Goal: Information Seeking & Learning: Find contact information

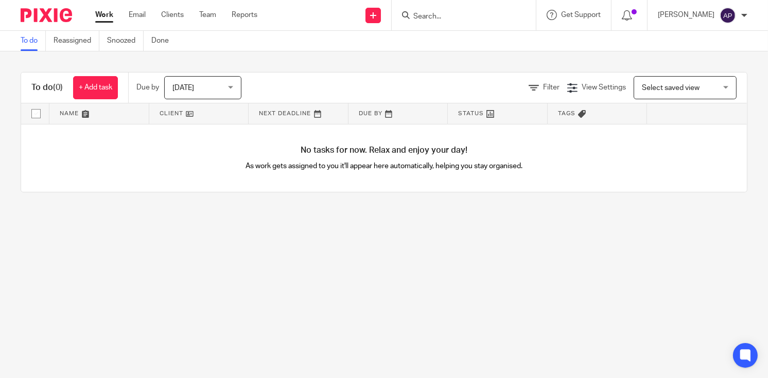
click at [452, 15] on input "Search" at bounding box center [458, 16] width 93 height 9
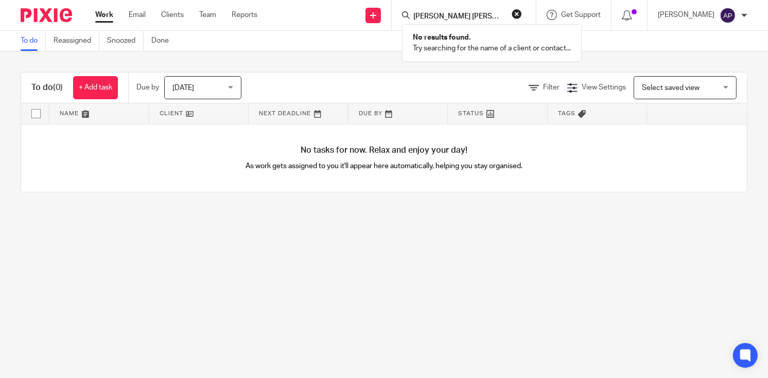
type input "sarah victoria"
click at [522, 11] on button "reset" at bounding box center [516, 14] width 10 height 10
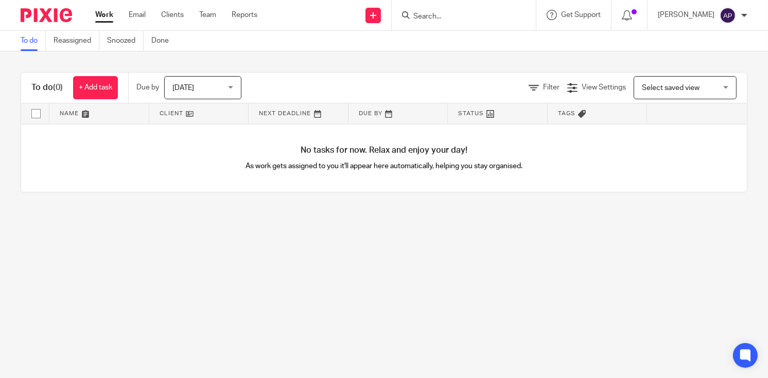
click at [481, 14] on input "Search" at bounding box center [458, 16] width 93 height 9
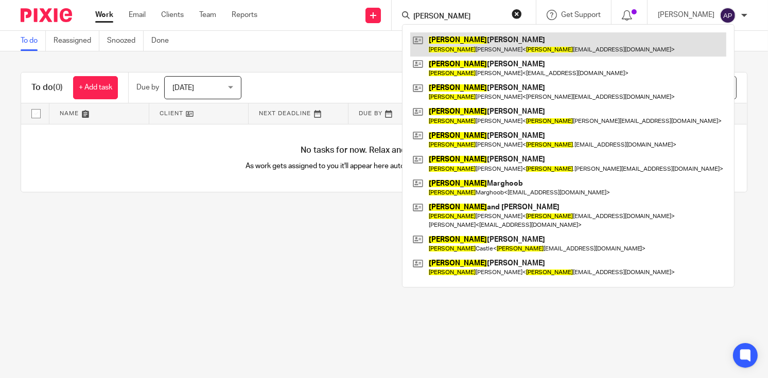
type input "sarah"
click at [519, 45] on link at bounding box center [568, 44] width 316 height 24
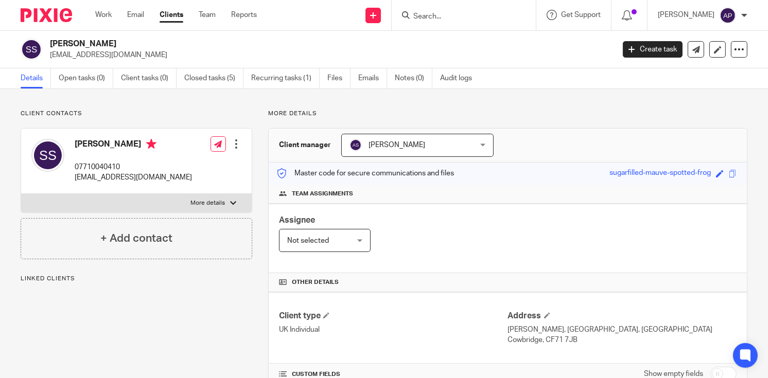
drag, startPoint x: 50, startPoint y: 40, endPoint x: 135, endPoint y: 40, distance: 84.9
click at [135, 40] on h2 "Sarah Sandford-Hill" at bounding box center [273, 44] width 446 height 11
copy h2 "Sarah Sandford-Hill"
drag, startPoint x: 468, startPoint y: 16, endPoint x: 464, endPoint y: 12, distance: 5.5
click at [467, 16] on input "Search" at bounding box center [458, 16] width 93 height 9
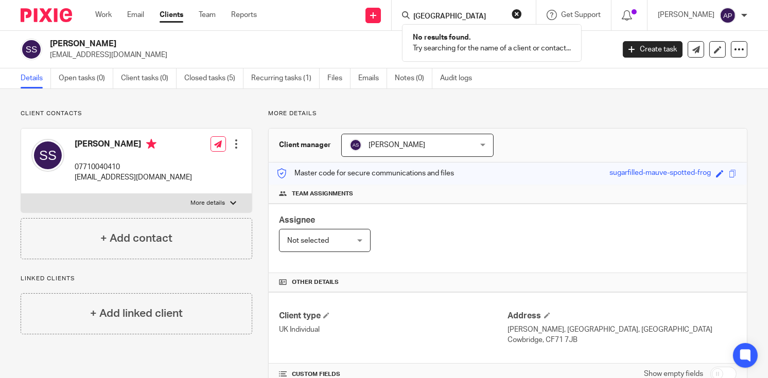
type input "VESTO TOWER"
click at [522, 17] on button "reset" at bounding box center [516, 14] width 10 height 10
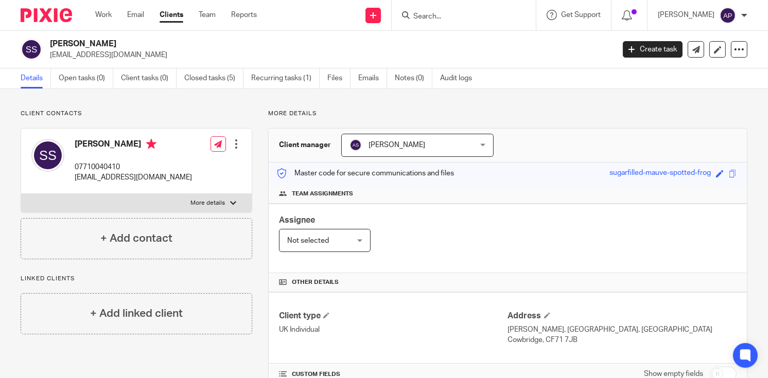
click at [454, 16] on input "Search" at bounding box center [458, 16] width 93 height 9
paste input "Carlos Mozo"
type input "Carlos Mozo"
click button "submit" at bounding box center [0, 0] width 0 height 0
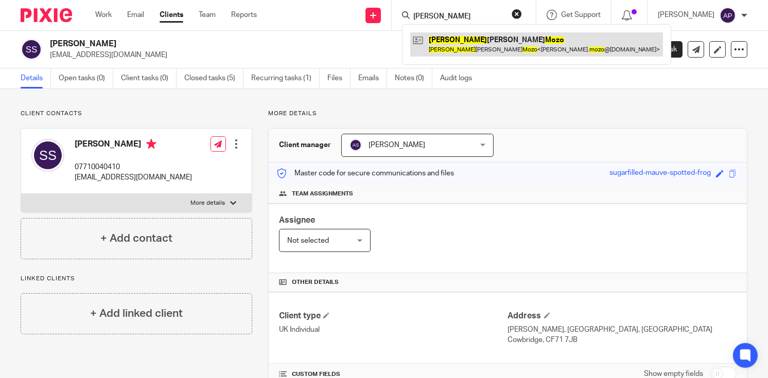
click at [476, 43] on link at bounding box center [536, 44] width 253 height 24
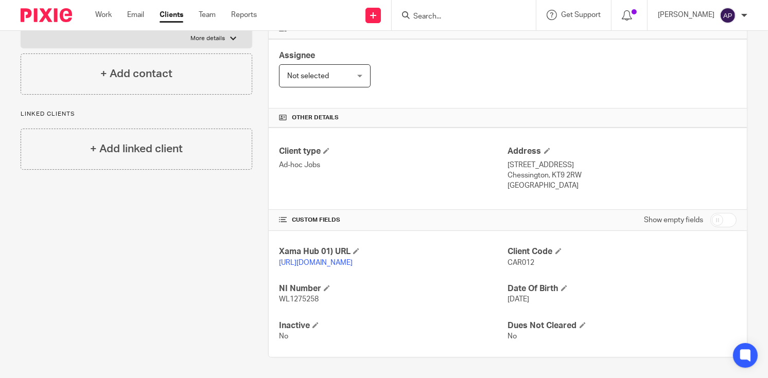
scroll to position [174, 0]
click at [715, 213] on input "checkbox" at bounding box center [723, 220] width 26 height 14
checkbox input "true"
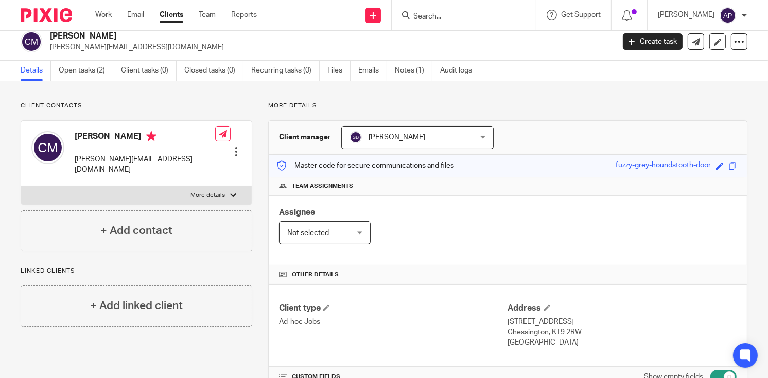
scroll to position [0, 0]
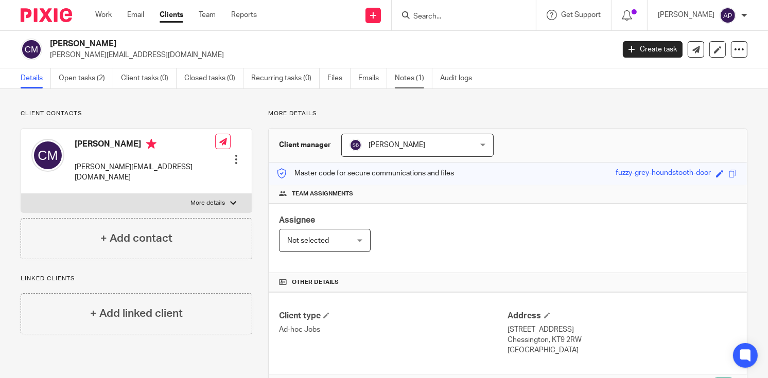
click at [418, 79] on link "Notes (1)" at bounding box center [414, 78] width 38 height 20
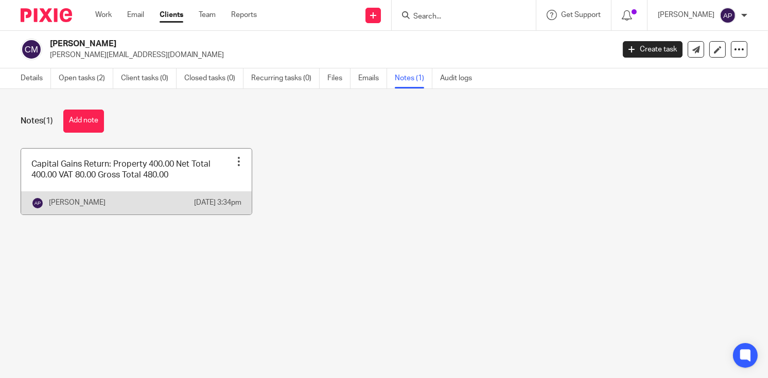
click at [171, 188] on link at bounding box center [136, 182] width 230 height 66
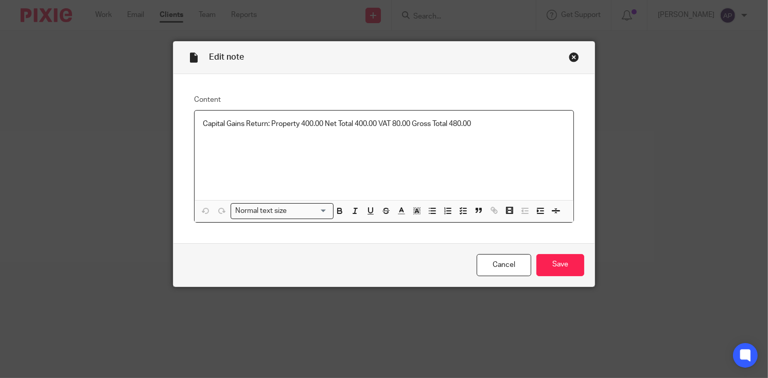
click at [494, 126] on p "Capital Gains Return: Property 400.00 Net Total 400.00 VAT 80.00 Gross Total 48…" at bounding box center [384, 124] width 363 height 10
click at [563, 262] on input "Save" at bounding box center [560, 265] width 48 height 22
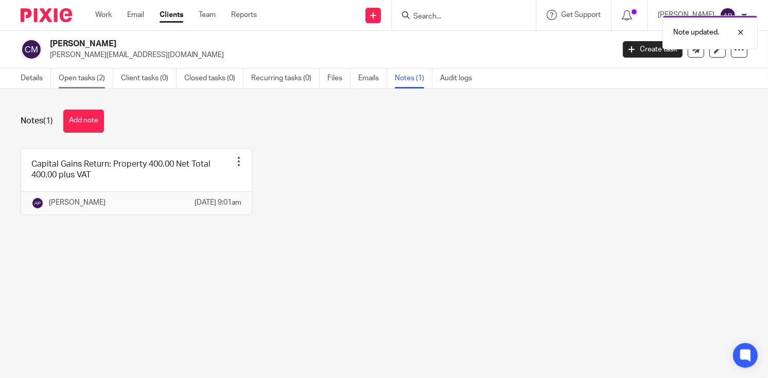
click at [82, 81] on link "Open tasks (2)" at bounding box center [86, 78] width 55 height 20
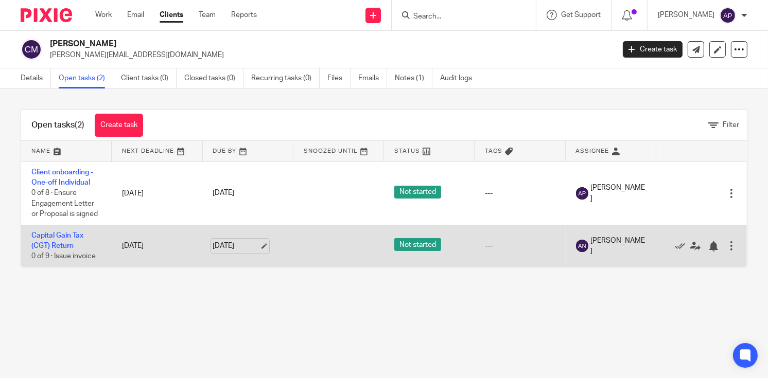
click at [259, 245] on link "[DATE]" at bounding box center [236, 246] width 46 height 11
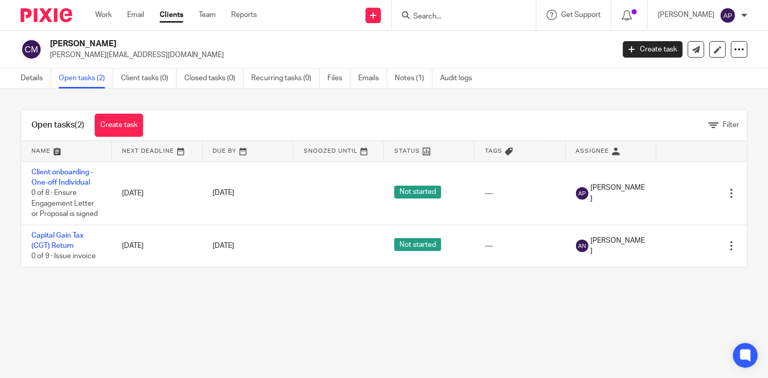
click at [252, 335] on main "[PERSON_NAME] Mozo [EMAIL_ADDRESS][DOMAIN_NAME] Create task Update from Compani…" at bounding box center [384, 189] width 768 height 378
click at [446, 84] on link "Audit logs" at bounding box center [460, 78] width 40 height 20
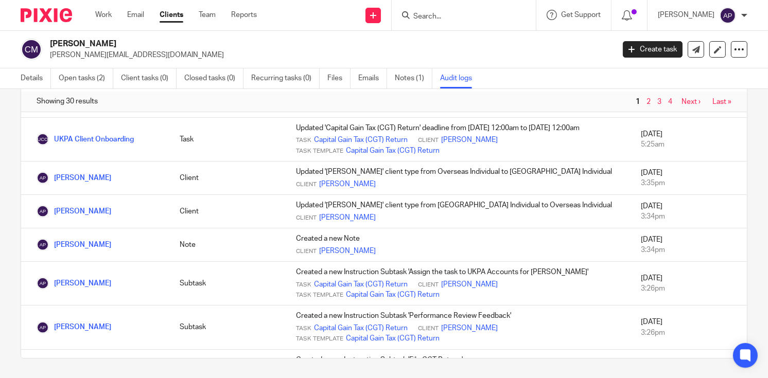
scroll to position [646, 0]
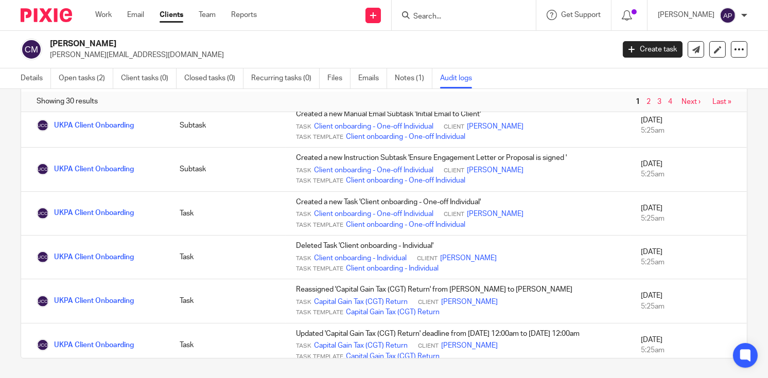
click at [707, 99] on span "Last »" at bounding box center [719, 101] width 24 height 7
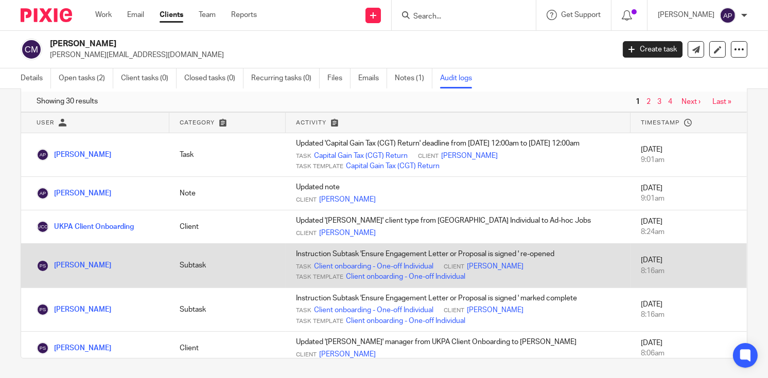
scroll to position [0, 0]
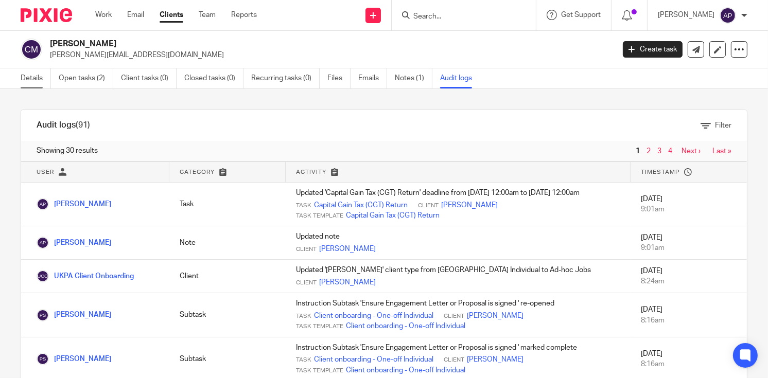
click at [41, 80] on link "Details" at bounding box center [36, 78] width 30 height 20
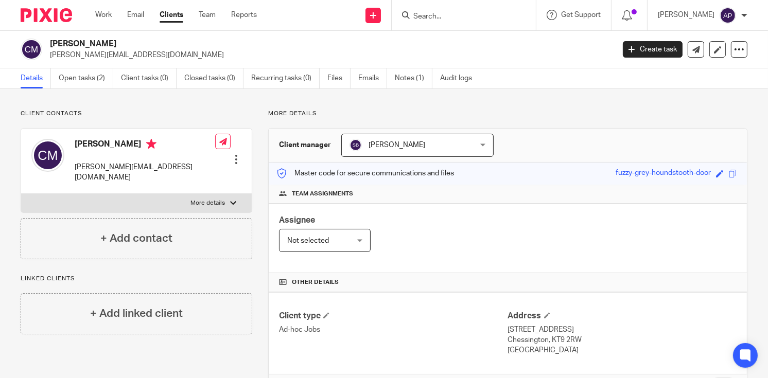
drag, startPoint x: 260, startPoint y: 26, endPoint x: 317, endPoint y: 42, distance: 59.9
click at [304, 33] on body "Work Email Clients Team Reports Work Email Clients Team Reports Settings Send n…" at bounding box center [384, 189] width 768 height 378
click at [61, 79] on link "Open tasks (2)" at bounding box center [86, 78] width 55 height 20
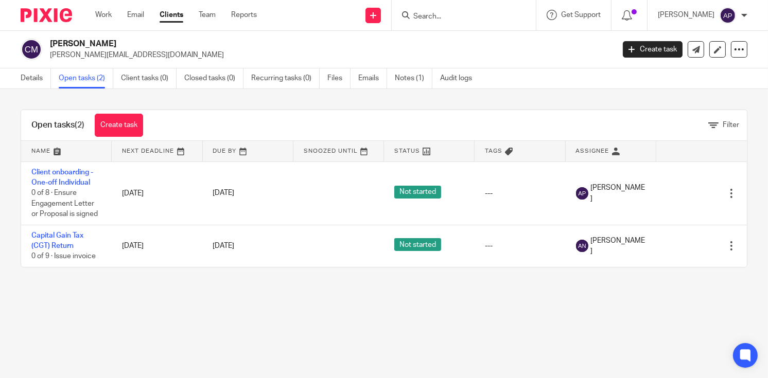
click at [453, 19] on input "Search" at bounding box center [458, 16] width 93 height 9
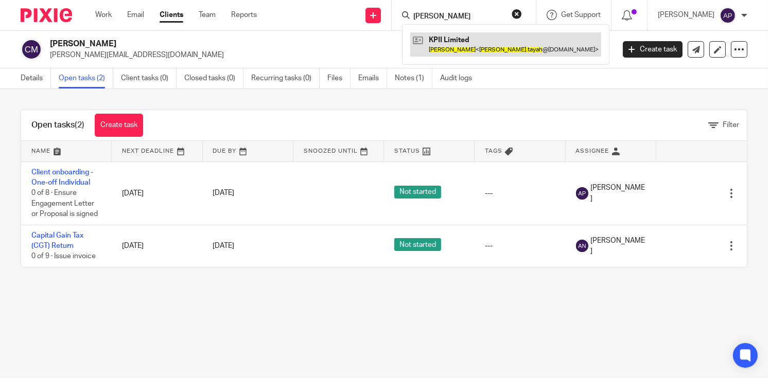
type input "patrick tayah"
click at [462, 44] on link at bounding box center [505, 44] width 191 height 24
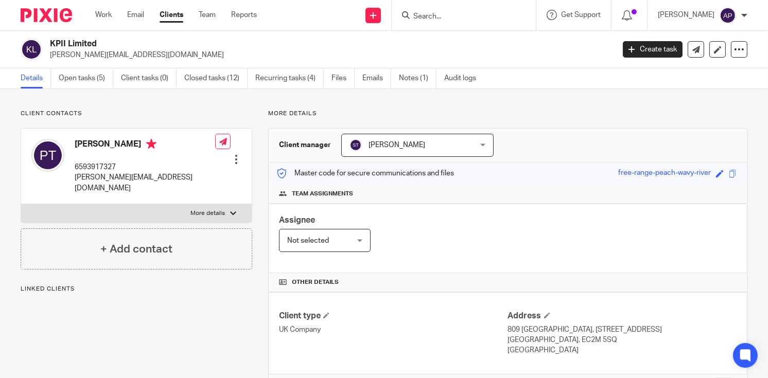
drag, startPoint x: 75, startPoint y: 141, endPoint x: 127, endPoint y: 147, distance: 52.3
click at [127, 147] on h4 "[PERSON_NAME]" at bounding box center [145, 145] width 140 height 13
copy h4 "[PERSON_NAME]"
copy h4 "Patrick Tayah"
drag, startPoint x: 73, startPoint y: 176, endPoint x: 169, endPoint y: 169, distance: 96.0
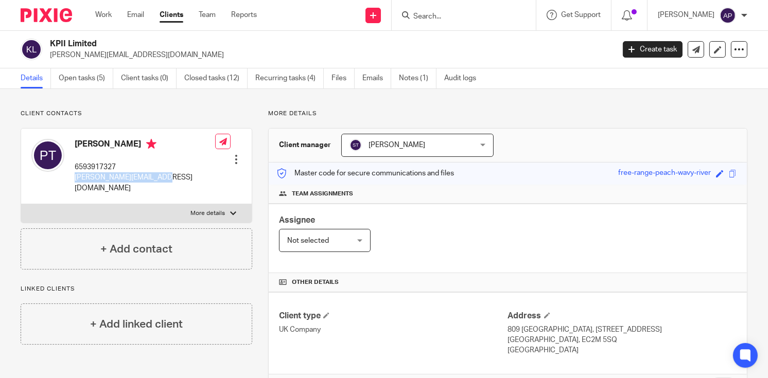
click at [168, 171] on div "Patrick Tayah 6593917327 patrick.tayah@gmail.com Edit contact Create client fro…" at bounding box center [136, 167] width 230 height 76
click at [106, 176] on p "patrick.tayah@gmail.com" at bounding box center [145, 182] width 140 height 21
drag, startPoint x: 106, startPoint y: 176, endPoint x: 202, endPoint y: 169, distance: 96.0
click at [202, 169] on div "Patrick Tayah 6593917327 patrick.tayah@gmail.com Edit contact Create client fro…" at bounding box center [136, 167] width 230 height 76
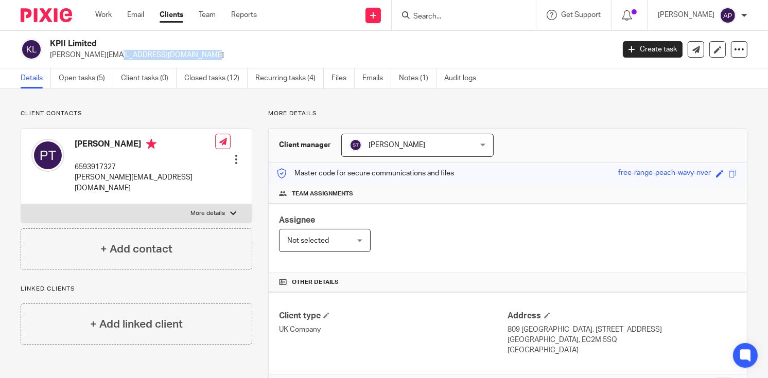
drag, startPoint x: 51, startPoint y: 54, endPoint x: 137, endPoint y: 57, distance: 86.0
click at [137, 57] on p "patrick.tayah@gmail.com" at bounding box center [328, 55] width 557 height 10
copy p "patrick.tayah@gmail.com"
click at [91, 143] on h4 "Patrick Tayah" at bounding box center [145, 145] width 140 height 13
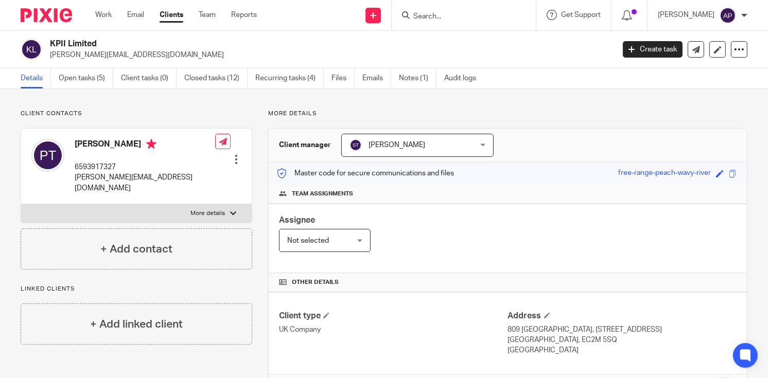
copy h4 "Patrick"
drag, startPoint x: 117, startPoint y: 153, endPoint x: 97, endPoint y: 146, distance: 21.6
click at [117, 152] on div "Patrick Tayah 6593917327 patrick.tayah@gmail.com" at bounding box center [145, 166] width 140 height 55
drag, startPoint x: 75, startPoint y: 141, endPoint x: 132, endPoint y: 140, distance: 57.6
click at [132, 140] on h4 "Patrick Tayah" at bounding box center [145, 145] width 140 height 13
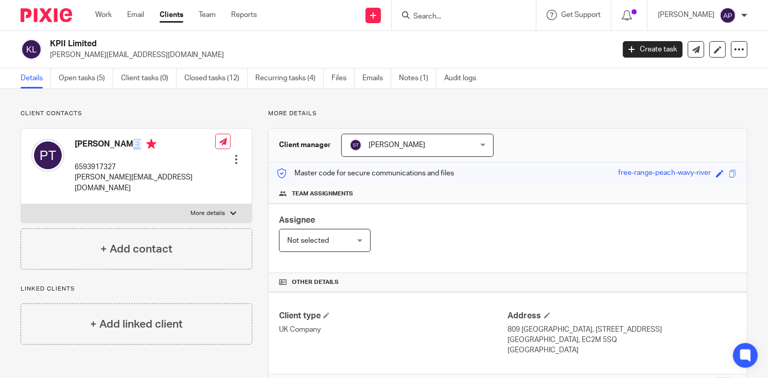
copy h4 "Patrick Tayah"
drag, startPoint x: 74, startPoint y: 177, endPoint x: 168, endPoint y: 175, distance: 94.2
click at [167, 176] on div "Patrick Tayah 6593917327 patrick.tayah@gmail.com Edit contact Create client fro…" at bounding box center [136, 167] width 230 height 76
copy p "patrick.tayah@gmail.com"
click at [90, 142] on h4 "Patrick Tayah" at bounding box center [145, 145] width 140 height 13
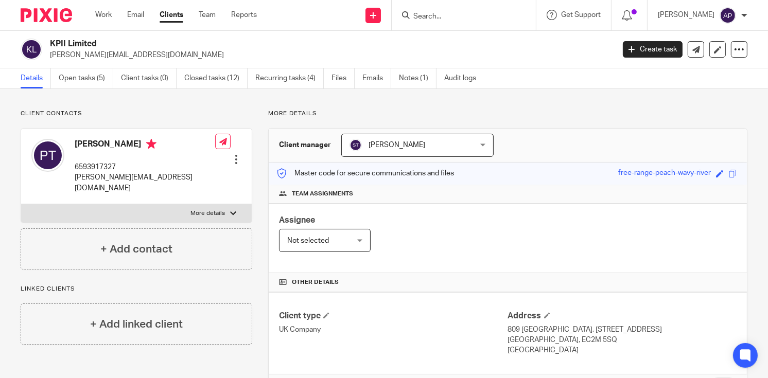
click at [90, 142] on h4 "Patrick Tayah" at bounding box center [145, 145] width 140 height 13
copy h4 "Patrick"
click at [475, 17] on input "Search" at bounding box center [458, 16] width 93 height 9
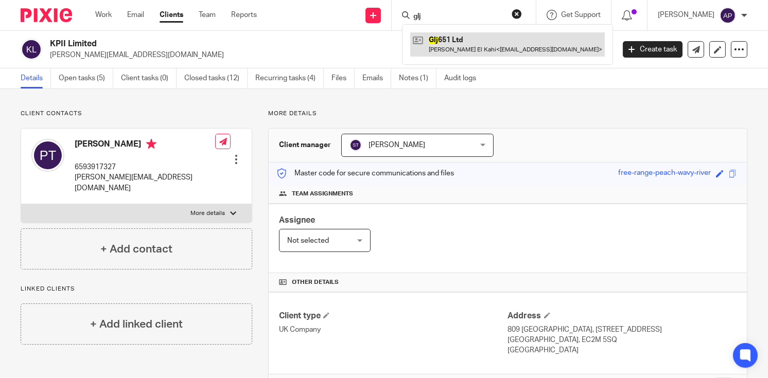
type input "glj"
click at [522, 41] on link at bounding box center [507, 44] width 194 height 24
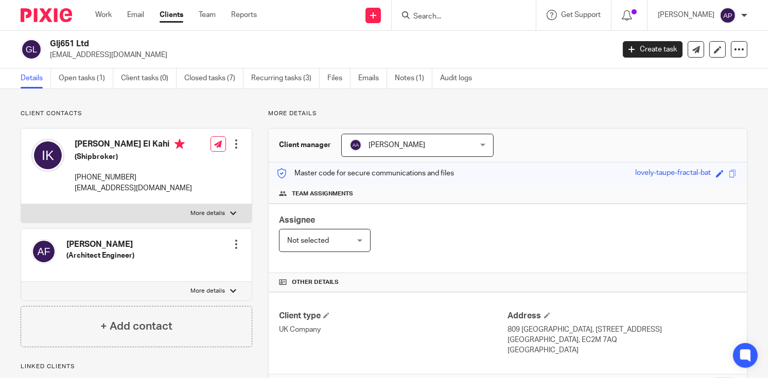
drag, startPoint x: 49, startPoint y: 44, endPoint x: 91, endPoint y: 44, distance: 41.2
click at [91, 44] on h2 "Glj651 Ltd" at bounding box center [273, 44] width 446 height 11
copy h2 "Glj651 Ltd"
drag, startPoint x: 50, startPoint y: 56, endPoint x: 116, endPoint y: 54, distance: 65.4
click at [115, 54] on p "[EMAIL_ADDRESS][DOMAIN_NAME]" at bounding box center [328, 55] width 557 height 10
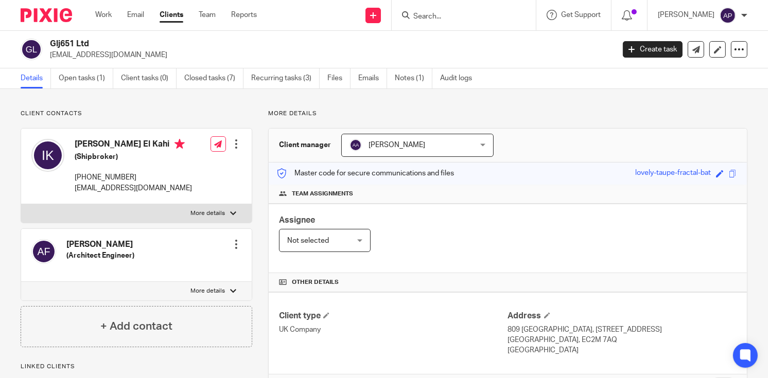
copy p "[EMAIL_ADDRESS][DOMAIN_NAME]"
click at [84, 142] on h4 "[PERSON_NAME] El Kahi" at bounding box center [133, 145] width 117 height 13
copy h4 "[PERSON_NAME]"
click at [444, 17] on input "Search" at bounding box center [458, 16] width 93 height 9
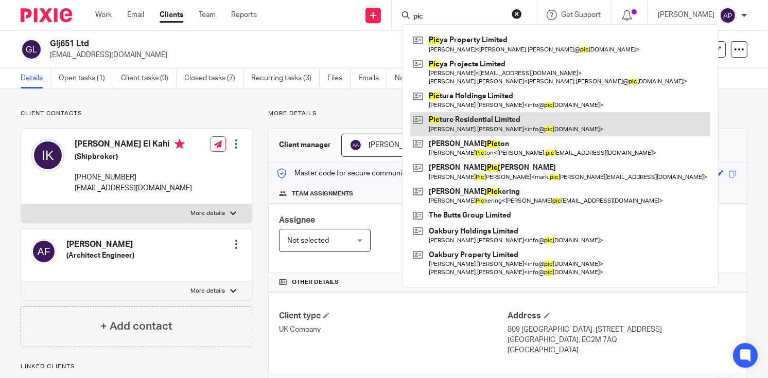
type input "pic"
click at [472, 131] on link at bounding box center [560, 124] width 300 height 24
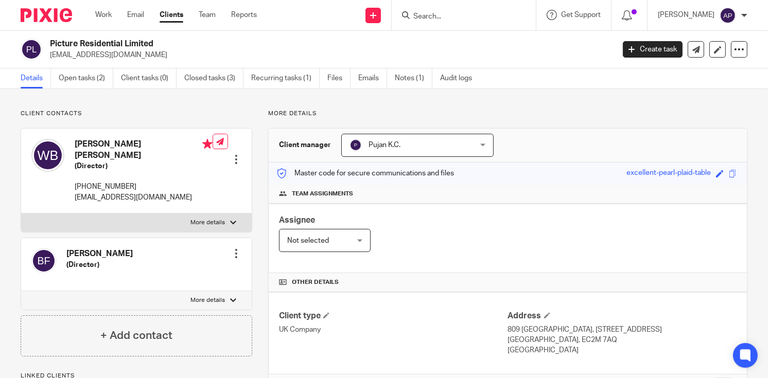
click at [170, 43] on h2 "Picture Residential Limited" at bounding box center [273, 44] width 446 height 11
drag, startPoint x: 49, startPoint y: 56, endPoint x: 161, endPoint y: 52, distance: 111.7
click at [161, 53] on div "Picture Residential Limited [EMAIL_ADDRESS][DOMAIN_NAME]" at bounding box center [314, 50] width 587 height 22
copy p "[EMAIL_ADDRESS][DOMAIN_NAME]"
click at [86, 144] on h4 "[PERSON_NAME] [PERSON_NAME]" at bounding box center [144, 150] width 138 height 22
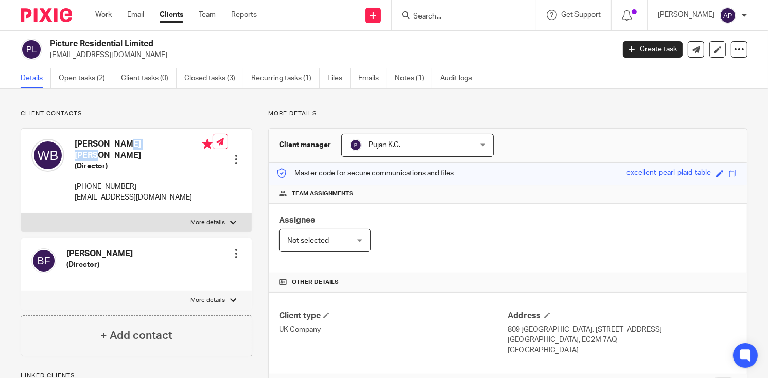
click at [86, 144] on h4 "[PERSON_NAME] [PERSON_NAME]" at bounding box center [144, 150] width 138 height 22
copy h4 "[PERSON_NAME]"
click at [446, 17] on input "Search" at bounding box center [458, 16] width 93 height 9
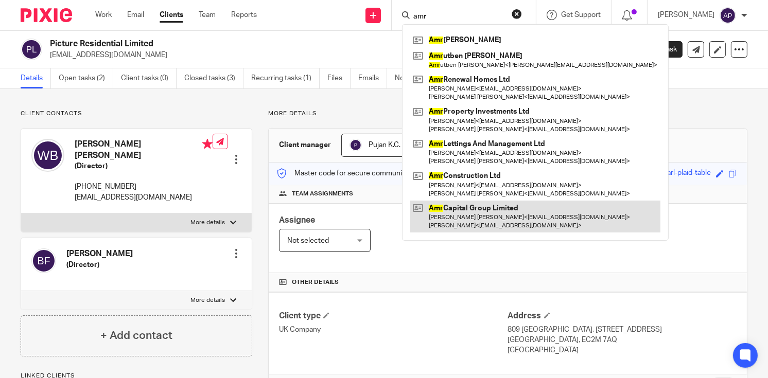
type input "amr"
click at [522, 211] on link at bounding box center [535, 217] width 250 height 32
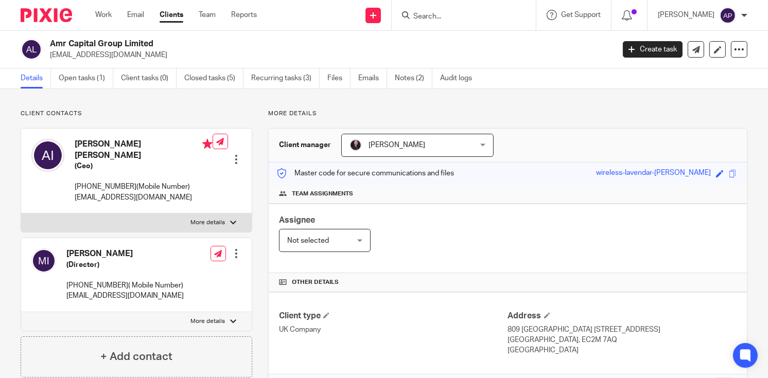
click at [163, 41] on h2 "Amr Capital Group Limited" at bounding box center [273, 44] width 446 height 11
drag, startPoint x: 50, startPoint y: 54, endPoint x: 137, endPoint y: 53, distance: 86.9
click at [136, 54] on p "arifi.ismail@gmail.com" at bounding box center [328, 55] width 557 height 10
copy p "arifi.ismail@gmail.com"
click at [82, 141] on h4 "Arif Yakub Ismail" at bounding box center [144, 150] width 138 height 22
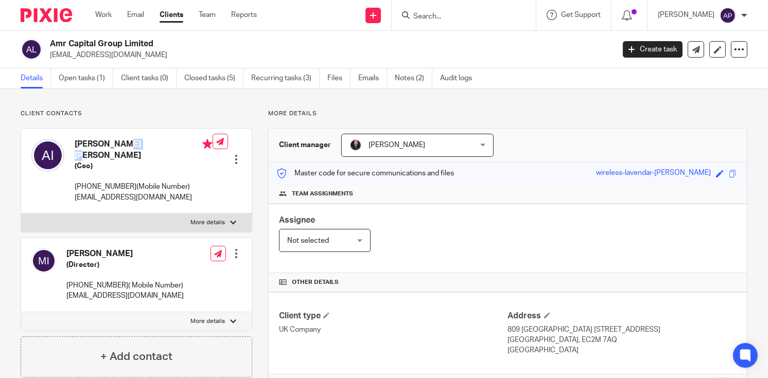
click at [82, 141] on h4 "Arif Yakub Ismail" at bounding box center [144, 150] width 138 height 22
copy h4 "Arif"
click at [447, 17] on input "Search" at bounding box center [458, 16] width 93 height 9
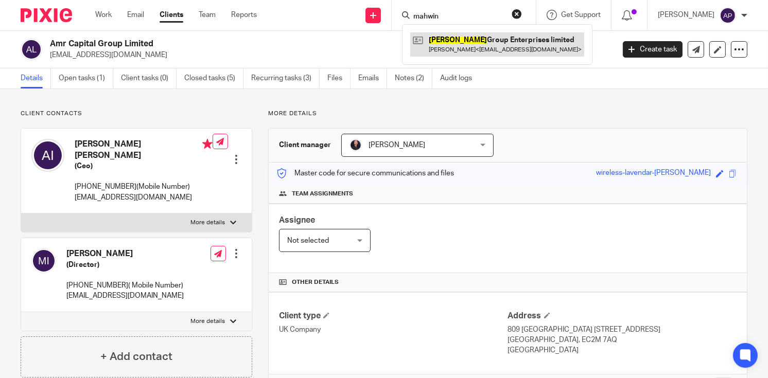
type input "mahwin"
click at [481, 46] on link at bounding box center [497, 44] width 174 height 24
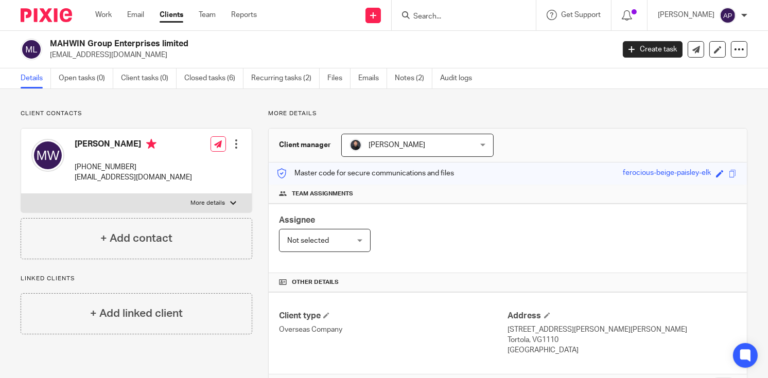
drag, startPoint x: 50, startPoint y: 42, endPoint x: 201, endPoint y: 42, distance: 151.3
click at [201, 42] on h2 "MAHWIN Group Enterprises limited" at bounding box center [273, 44] width 446 height 11
copy h2 "MAHWIN Group Enterprises limited"
drag, startPoint x: 49, startPoint y: 55, endPoint x: 130, endPoint y: 54, distance: 80.8
click at [130, 54] on div "MAHWIN Group Enterprises limited [EMAIL_ADDRESS][DOMAIN_NAME]" at bounding box center [314, 50] width 587 height 22
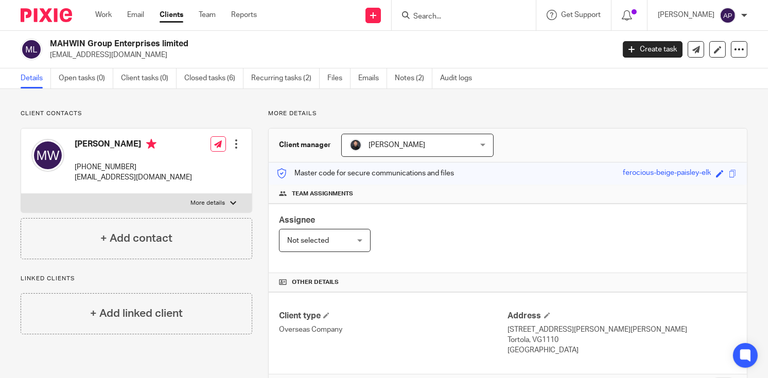
drag, startPoint x: 130, startPoint y: 54, endPoint x: 273, endPoint y: 39, distance: 143.7
click at [273, 39] on h2 "MAHWIN Group Enterprises limited" at bounding box center [273, 44] width 446 height 11
click at [426, 13] on input "Search" at bounding box center [458, 16] width 93 height 9
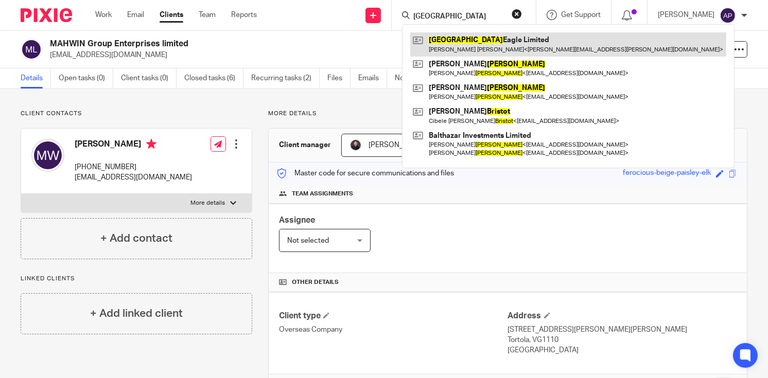
type input "[GEOGRAPHIC_DATA]"
click at [486, 44] on link at bounding box center [568, 44] width 316 height 24
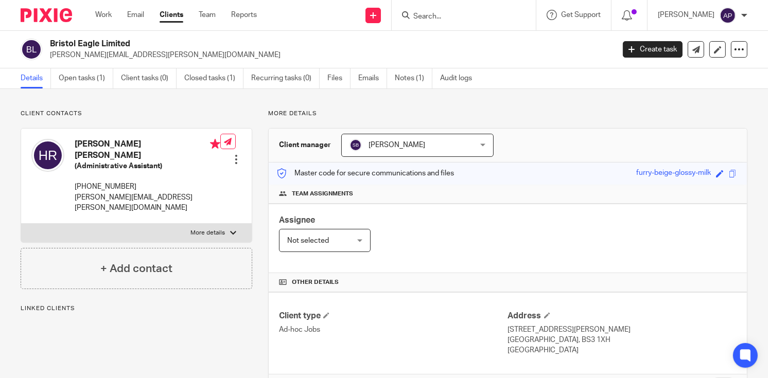
drag, startPoint x: 51, startPoint y: 42, endPoint x: 133, endPoint y: 42, distance: 81.3
click at [133, 42] on h2 "Bristol Eagle Limited" at bounding box center [273, 44] width 446 height 11
copy h2 "Bristol Eagle Limited"
click at [432, 13] on input "Search" at bounding box center [458, 16] width 93 height 9
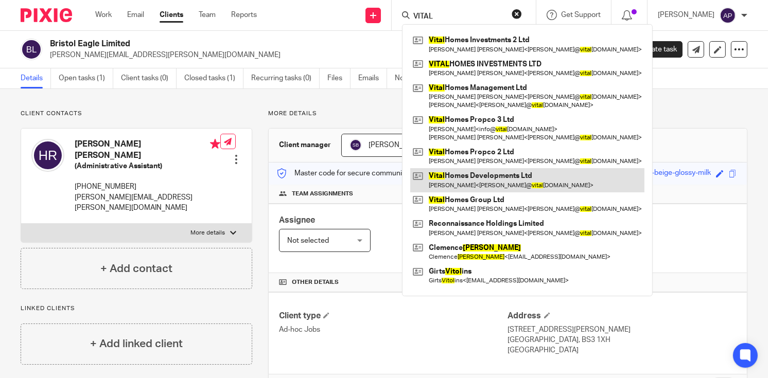
type input "VITAL"
click at [501, 184] on link at bounding box center [527, 180] width 234 height 24
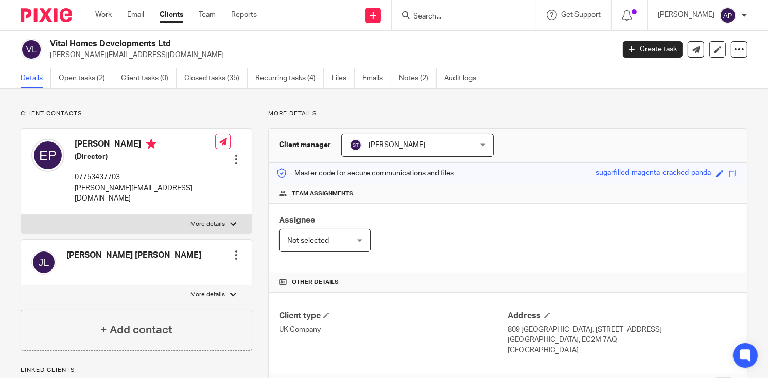
drag, startPoint x: 50, startPoint y: 41, endPoint x: 174, endPoint y: 39, distance: 124.0
click at [174, 39] on h2 "Vital Homes Developments Ltd" at bounding box center [273, 44] width 446 height 11
copy h2 "Vital Homes Developments Ltd"
drag, startPoint x: 48, startPoint y: 54, endPoint x: 157, endPoint y: 52, distance: 109.6
click at [157, 52] on div "Vital Homes Developments Ltd james@vitalhomesgroup.com" at bounding box center [314, 50] width 587 height 22
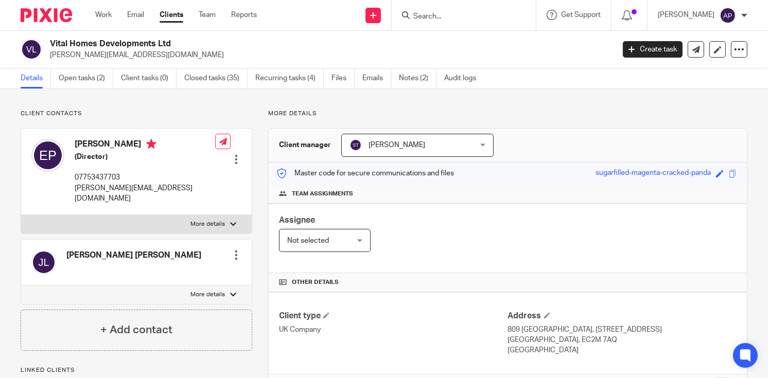
copy p "james@vitalhomesgroup.com"
click at [86, 144] on h4 "Elena Pashevkina" at bounding box center [145, 145] width 140 height 13
copy h4 "Elena"
click at [428, 15] on input "Search" at bounding box center [458, 16] width 93 height 9
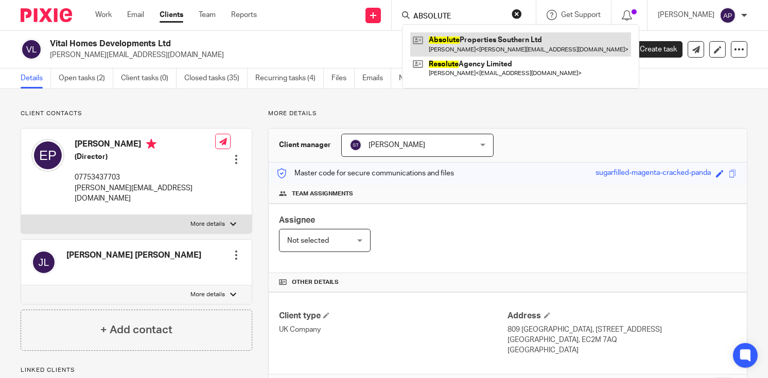
type input "ABSOLUTE"
click at [495, 39] on link at bounding box center [520, 44] width 221 height 24
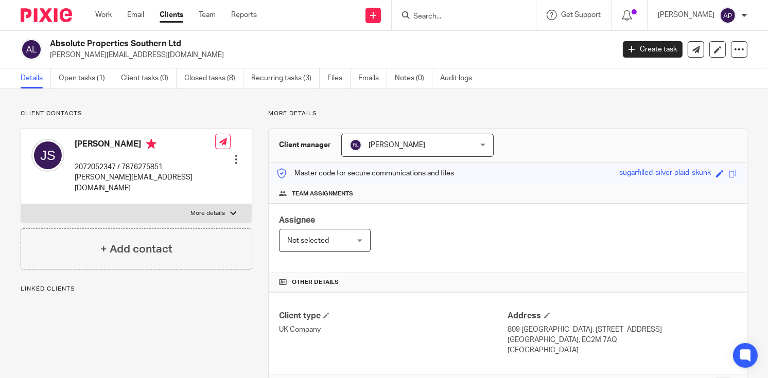
drag, startPoint x: 50, startPoint y: 43, endPoint x: 197, endPoint y: 41, distance: 147.2
click at [197, 41] on h2 "Absolute Properties Southern Ltd" at bounding box center [273, 44] width 446 height 11
copy h2 "Absolute Properties Southern Ltd"
drag, startPoint x: 74, startPoint y: 178, endPoint x: 179, endPoint y: 171, distance: 104.7
click at [176, 174] on div "Jake Smith 2072052347 / 7876275851 jake@absolutereg.co.uk Edit contact Create c…" at bounding box center [136, 167] width 230 height 76
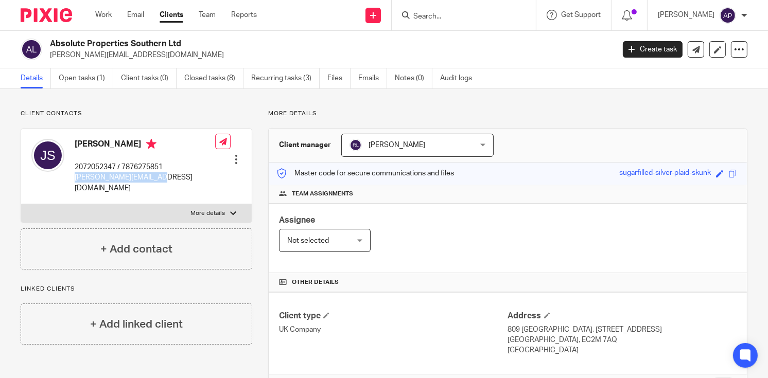
copy p "[PERSON_NAME][EMAIL_ADDRESS][DOMAIN_NAME]"
click at [83, 143] on h4 "[PERSON_NAME]" at bounding box center [145, 145] width 140 height 13
copy h4 "Jake"
click at [439, 17] on input "Search" at bounding box center [458, 16] width 93 height 9
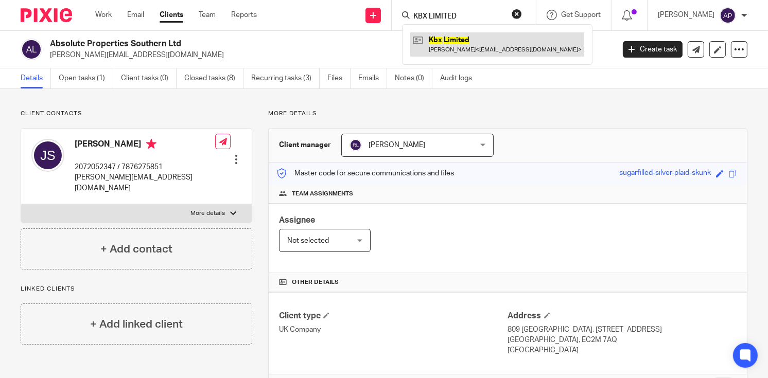
type input "KBX LIMITED"
click at [497, 45] on link at bounding box center [497, 44] width 174 height 24
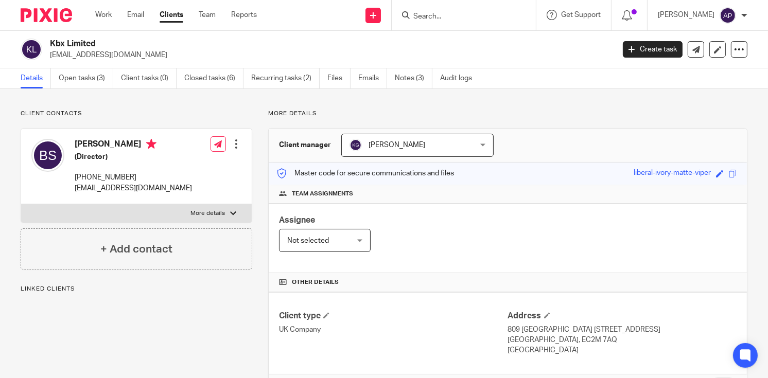
drag, startPoint x: 0, startPoint y: 0, endPoint x: 119, endPoint y: 41, distance: 126.1
click at [119, 41] on div "Kbx Limited inter888national@gmail.com" at bounding box center [314, 50] width 587 height 22
copy h2 "Kbx Limited"
click at [439, 17] on input "Search" at bounding box center [458, 16] width 93 height 9
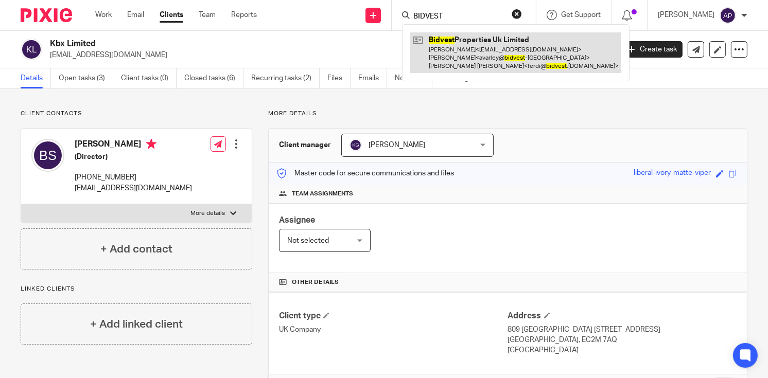
type input "BIDVEST"
click at [500, 44] on link at bounding box center [515, 52] width 211 height 41
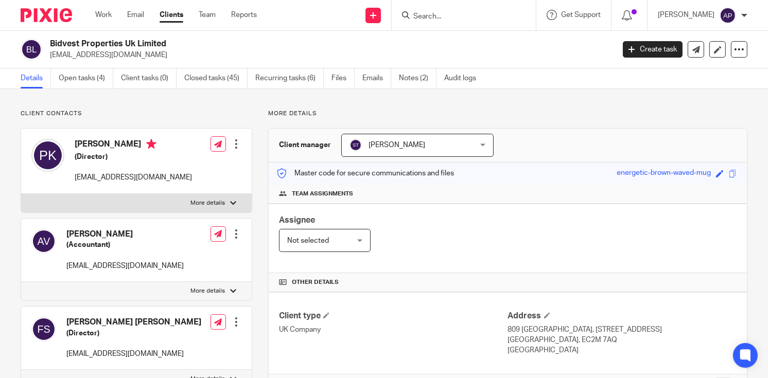
drag, startPoint x: 51, startPoint y: 42, endPoint x: 166, endPoint y: 41, distance: 115.2
click at [166, 41] on h2 "Bidvest Properties Uk Limited" at bounding box center [273, 44] width 446 height 11
copy h2 "Bidvest Properties Uk Limited"
drag, startPoint x: 50, startPoint y: 53, endPoint x: 135, endPoint y: 55, distance: 84.9
click at [133, 56] on p "bidprop@ukpa.co.uk" at bounding box center [328, 55] width 557 height 10
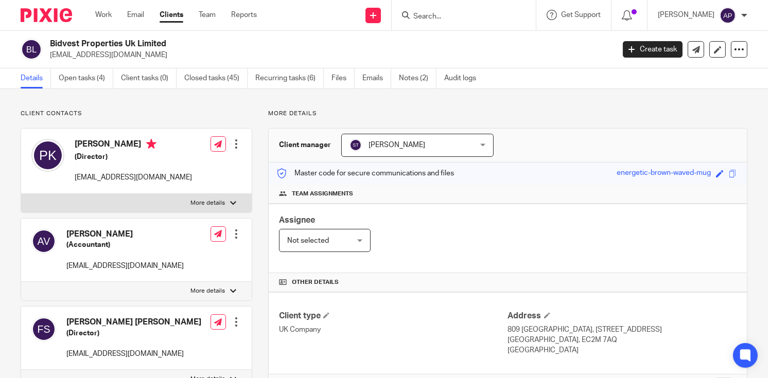
copy p "bidprop@ukpa.co.uk"
click at [81, 143] on h4 "[PERSON_NAME]" at bounding box center [133, 145] width 117 height 13
click at [82, 142] on h4 "[PERSON_NAME]" at bounding box center [133, 145] width 117 height 13
copy h4 "Peter"
click at [454, 17] on input "Search" at bounding box center [458, 16] width 93 height 9
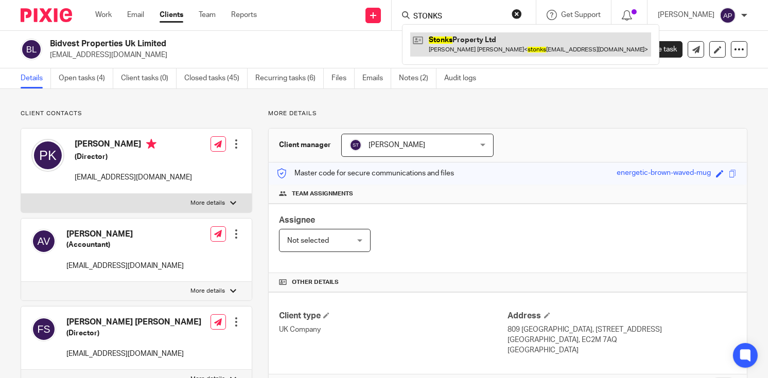
type input "STONKS"
click at [505, 37] on link at bounding box center [530, 44] width 241 height 24
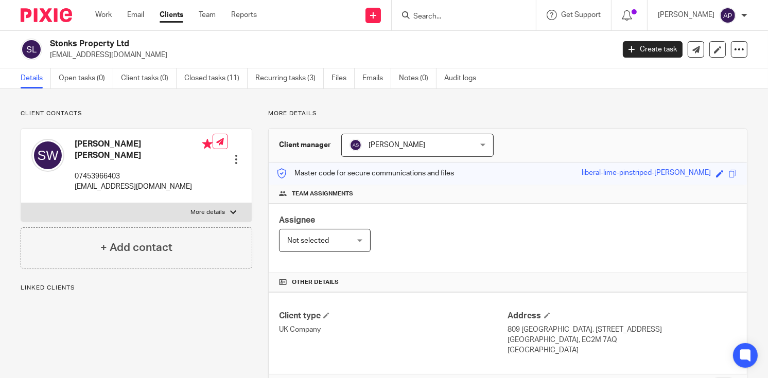
drag, startPoint x: 0, startPoint y: 0, endPoint x: 145, endPoint y: 42, distance: 151.0
click at [145, 42] on h2 "Stonks Property Ltd" at bounding box center [273, 44] width 446 height 11
copy h2 "Stonks Property Ltd"
drag, startPoint x: 50, startPoint y: 56, endPoint x: 152, endPoint y: 55, distance: 101.9
click at [152, 55] on p "stonksproperty@proton.me" at bounding box center [328, 55] width 557 height 10
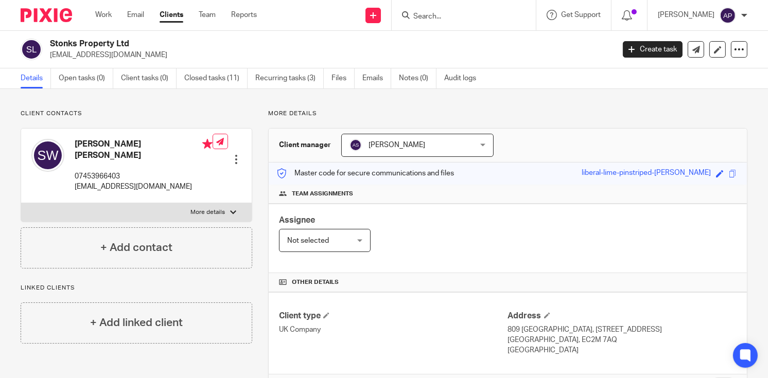
copy p "stonksproperty@proton.me"
click at [86, 142] on h4 "Saul George Wood" at bounding box center [144, 150] width 138 height 22
copy h4 "Saul"
click at [450, 19] on input "Search" at bounding box center [458, 16] width 93 height 9
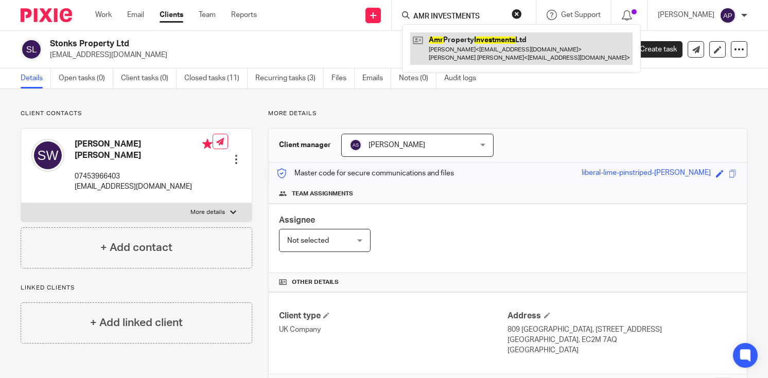
type input "AMR INVESTMENTS"
click at [491, 43] on link at bounding box center [521, 48] width 222 height 32
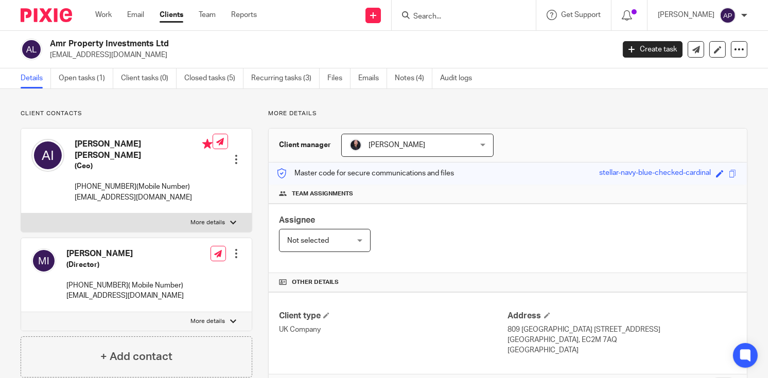
drag, startPoint x: 49, startPoint y: 43, endPoint x: 175, endPoint y: 42, distance: 126.1
click at [175, 42] on div "Amr Property Investments Ltd [EMAIL_ADDRESS][DOMAIN_NAME]" at bounding box center [314, 50] width 587 height 22
copy h2 "Amr Property Investments Ltd"
drag, startPoint x: 48, startPoint y: 56, endPoint x: 122, endPoint y: 52, distance: 74.1
click at [122, 54] on div "Amr Property Investments Ltd arifi.ismail@gmail.com" at bounding box center [314, 50] width 587 height 22
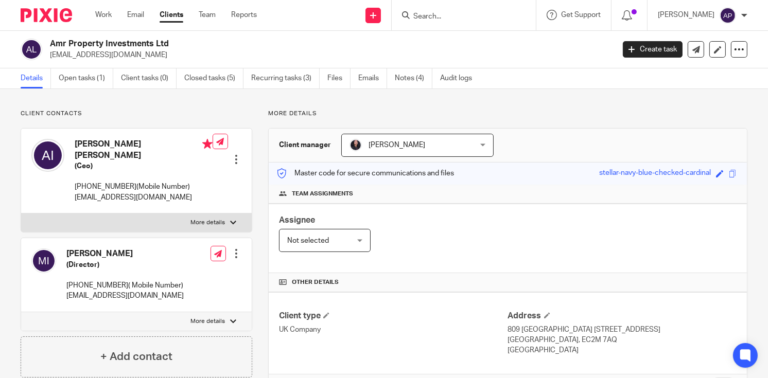
copy p "arifi.ismail@gmail.com"
click at [76, 143] on h4 "Arif Yakub Ismail" at bounding box center [144, 150] width 138 height 22
copy h4 "Arif"
click at [433, 17] on input "Search" at bounding box center [458, 16] width 93 height 9
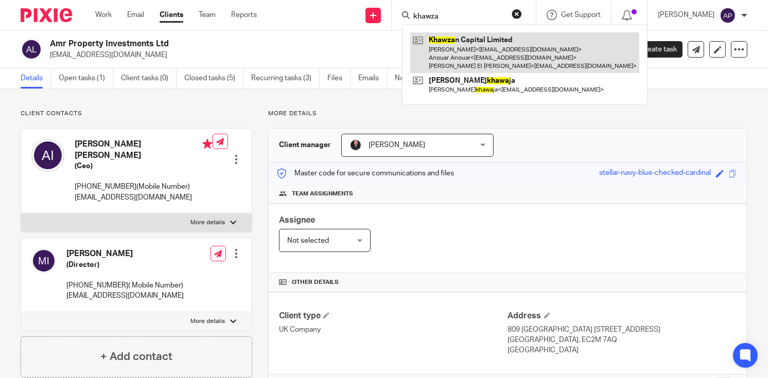
type input "khawza"
click at [502, 37] on link at bounding box center [524, 52] width 229 height 41
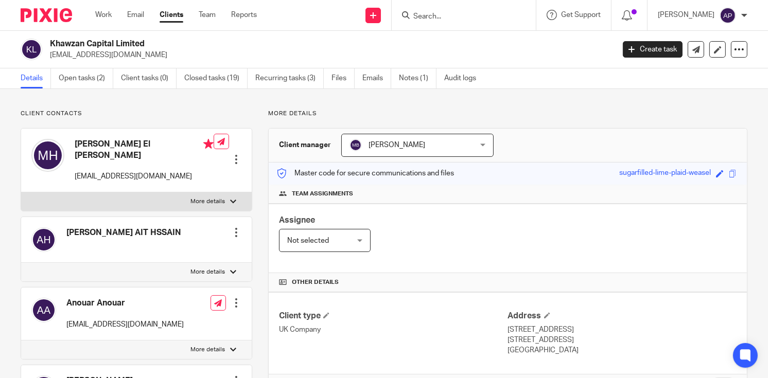
drag, startPoint x: 49, startPoint y: 44, endPoint x: 166, endPoint y: 40, distance: 116.3
click at [163, 42] on h2 "Khawzan Capital Limited" at bounding box center [273, 44] width 446 height 11
copy h2 "Khawzan Capital Limited"
click at [464, 18] on input "Search" at bounding box center [458, 16] width 93 height 9
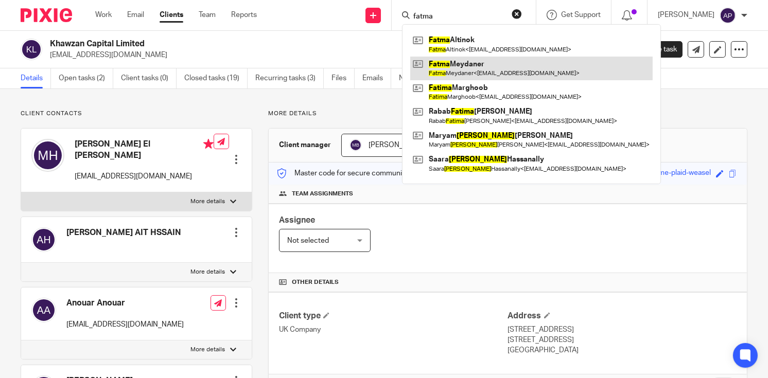
type input "fatma"
click at [472, 68] on link at bounding box center [531, 69] width 242 height 24
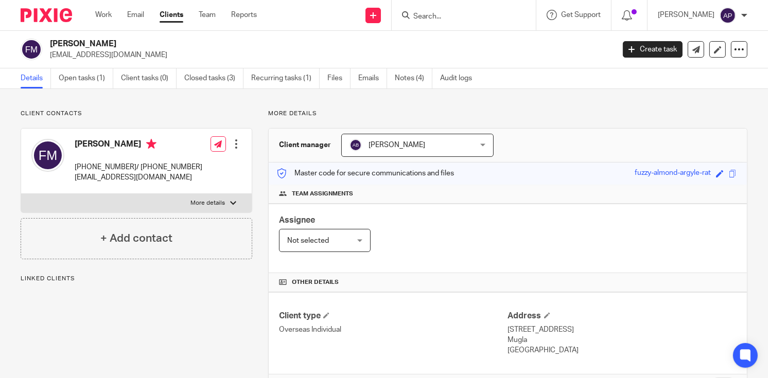
drag, startPoint x: 50, startPoint y: 42, endPoint x: 123, endPoint y: 43, distance: 72.5
click at [123, 43] on h2 "[PERSON_NAME]" at bounding box center [273, 44] width 446 height 11
copy h2 "[PERSON_NAME]"
click at [450, 14] on input "Search" at bounding box center [458, 16] width 93 height 9
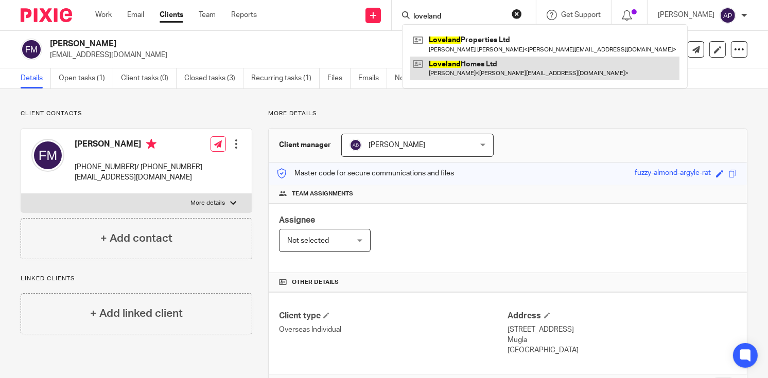
type input "loveland"
click at [494, 69] on link at bounding box center [544, 69] width 269 height 24
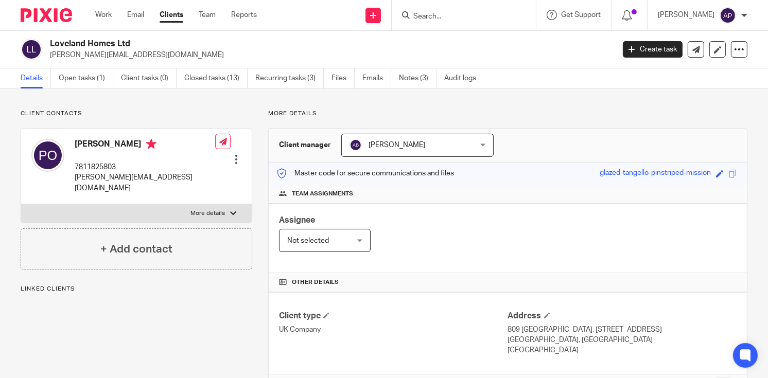
drag, startPoint x: 49, startPoint y: 41, endPoint x: 139, endPoint y: 41, distance: 90.0
click at [139, 41] on h2 "Loveland Homes Ltd" at bounding box center [273, 44] width 446 height 11
copy h2 "Loveland Homes Ltd"
drag, startPoint x: 48, startPoint y: 56, endPoint x: 141, endPoint y: 56, distance: 93.1
click at [141, 56] on div "Loveland Homes Ltd paul@odellholdings.co.uk" at bounding box center [314, 50] width 587 height 22
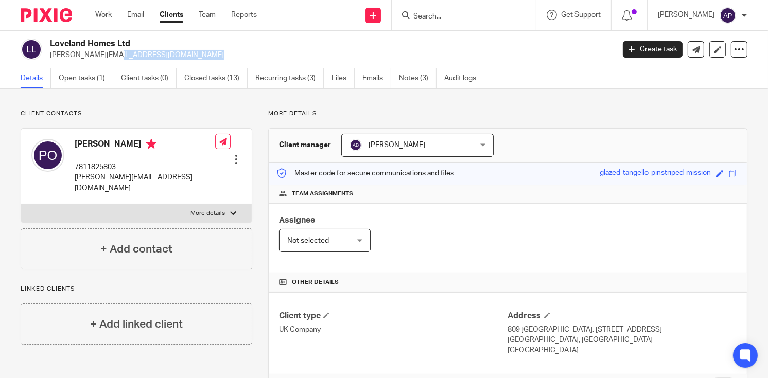
copy p "paul@odellholdings.co.uk"
click at [80, 142] on h4 "Paul Odell" at bounding box center [145, 145] width 140 height 13
click at [82, 141] on h4 "Paul Odell" at bounding box center [145, 145] width 140 height 13
click at [85, 144] on h4 "Paul Odell" at bounding box center [145, 145] width 140 height 13
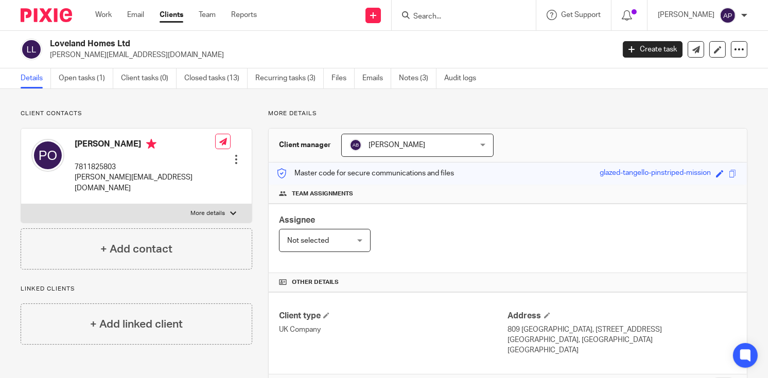
copy h4 "Paul"
click at [436, 12] on input "Search" at bounding box center [458, 16] width 93 height 9
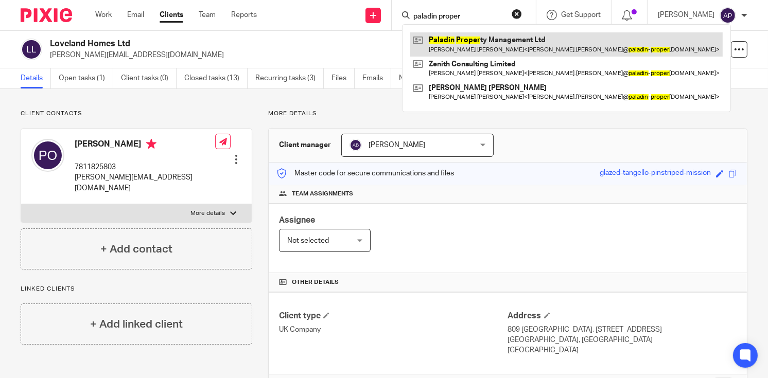
type input "paladin proper"
click at [521, 50] on link at bounding box center [566, 44] width 312 height 24
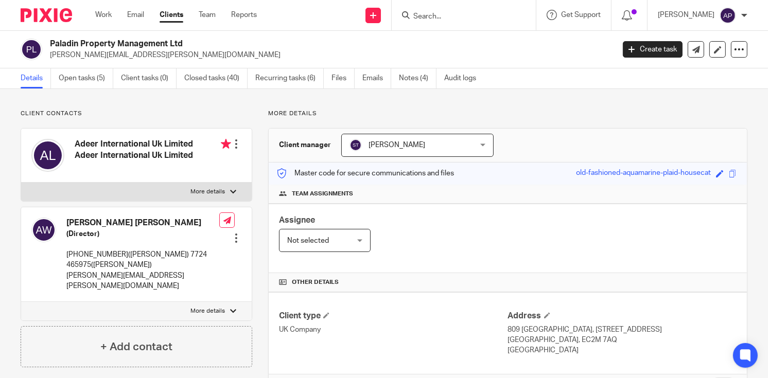
drag, startPoint x: 49, startPoint y: 43, endPoint x: 189, endPoint y: 41, distance: 139.4
click at [189, 41] on div "Paladin Property Management Ltd [PERSON_NAME][EMAIL_ADDRESS][PERSON_NAME][DOMAI…" at bounding box center [314, 50] width 587 height 22
copy h2 "Paladin Property Management Ltd"
drag, startPoint x: 49, startPoint y: 54, endPoint x: 196, endPoint y: 54, distance: 147.1
click at [196, 54] on div "Paladin Property Management Ltd [PERSON_NAME][EMAIL_ADDRESS][PERSON_NAME][DOMAI…" at bounding box center [314, 50] width 587 height 22
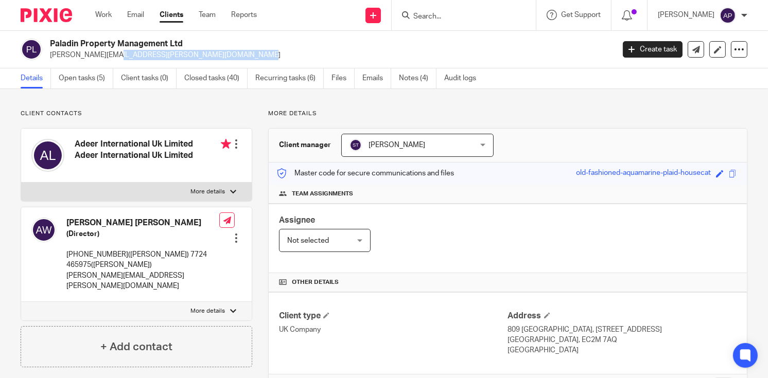
copy p "[PERSON_NAME][EMAIL_ADDRESS][PERSON_NAME][DOMAIN_NAME]"
click at [84, 225] on h4 "[PERSON_NAME] [PERSON_NAME]" at bounding box center [142, 223] width 153 height 11
click at [84, 224] on h4 "[PERSON_NAME] [PERSON_NAME]" at bounding box center [142, 223] width 153 height 11
copy h4 "[PERSON_NAME]"
click at [454, 19] on input "Search" at bounding box center [458, 16] width 93 height 9
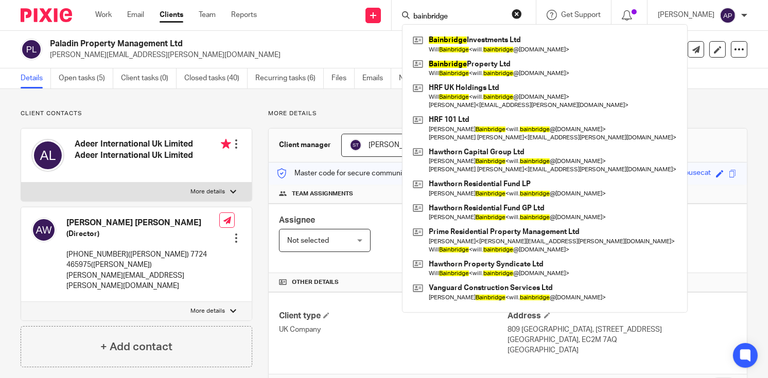
type input "bainbridge"
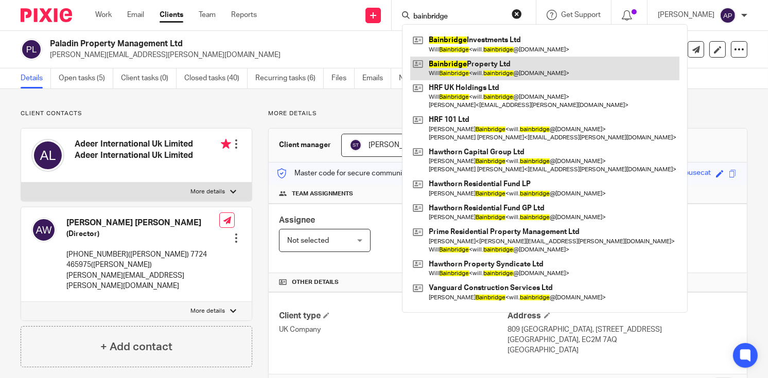
click at [475, 68] on link at bounding box center [544, 69] width 269 height 24
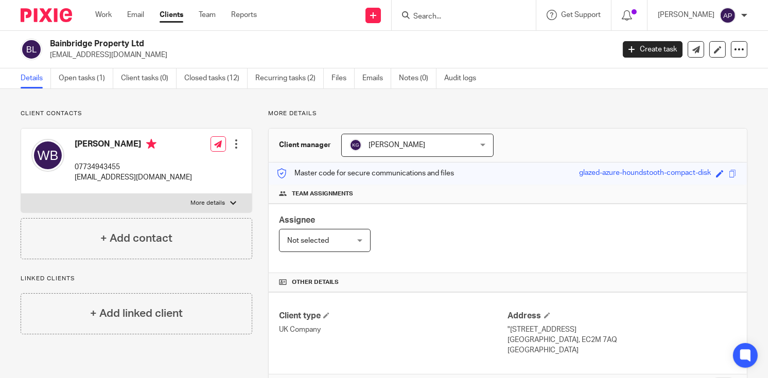
click at [443, 17] on input "Search" at bounding box center [458, 16] width 93 height 9
drag, startPoint x: 50, startPoint y: 43, endPoint x: 156, endPoint y: 42, distance: 106.0
click at [156, 42] on h2 "Bainbridge Property Ltd" at bounding box center [273, 44] width 446 height 11
copy h2 "Bainbridge Property Ltd"
drag, startPoint x: 50, startPoint y: 54, endPoint x: 201, endPoint y: 55, distance: 151.3
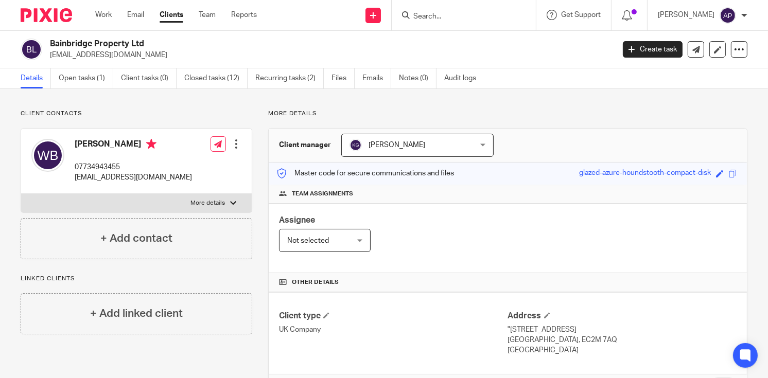
click at [201, 55] on p "[EMAIL_ADDRESS][DOMAIN_NAME]" at bounding box center [328, 55] width 557 height 10
copy p "[EMAIL_ADDRESS][DOMAIN_NAME]"
click at [82, 136] on div "[PERSON_NAME] 07734943455 [EMAIL_ADDRESS][DOMAIN_NAME]" at bounding box center [111, 161] width 161 height 55
click at [82, 136] on div "Will Bainbridge 07734943455 will.bainbridge@hawthorncapgroup.com" at bounding box center [111, 161] width 161 height 55
copy h4 "Will"
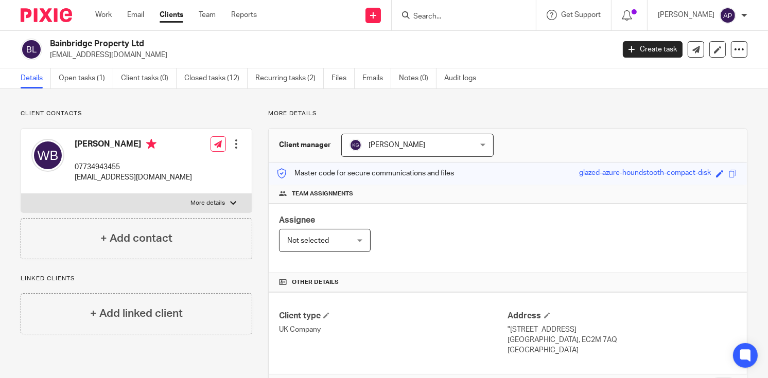
click at [426, 16] on input "Search" at bounding box center [458, 16] width 93 height 9
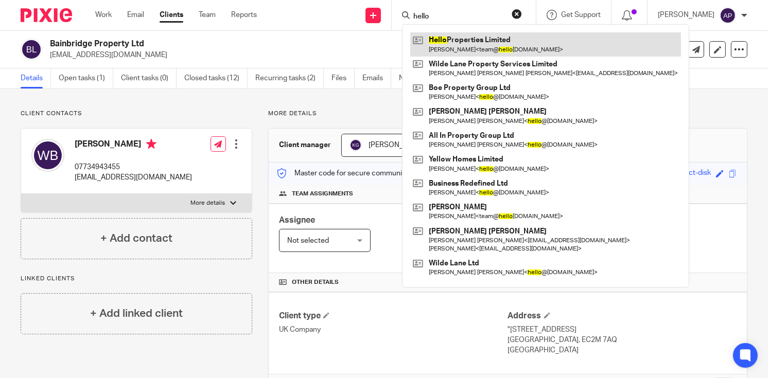
type input "hello"
click at [470, 44] on link at bounding box center [545, 44] width 271 height 24
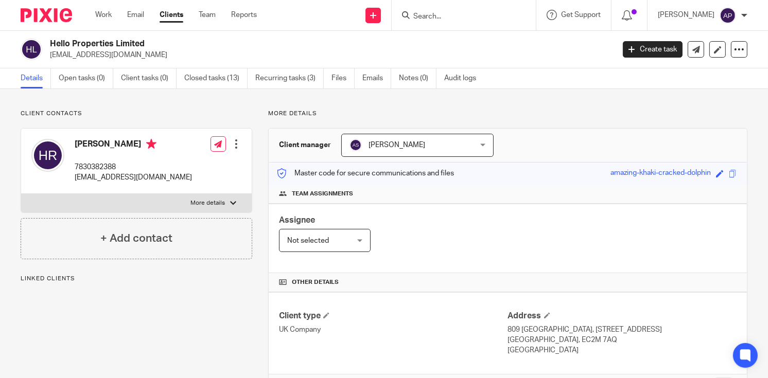
click at [161, 41] on div "Hello Properties Limited [EMAIL_ADDRESS][DOMAIN_NAME]" at bounding box center [314, 50] width 587 height 22
drag, startPoint x: 49, startPoint y: 52, endPoint x: 156, endPoint y: 56, distance: 107.1
click at [156, 56] on p "[EMAIL_ADDRESS][DOMAIN_NAME]" at bounding box center [328, 55] width 557 height 10
copy p "[EMAIL_ADDRESS][DOMAIN_NAME]"
click at [85, 140] on h4 "[PERSON_NAME]" at bounding box center [133, 145] width 117 height 13
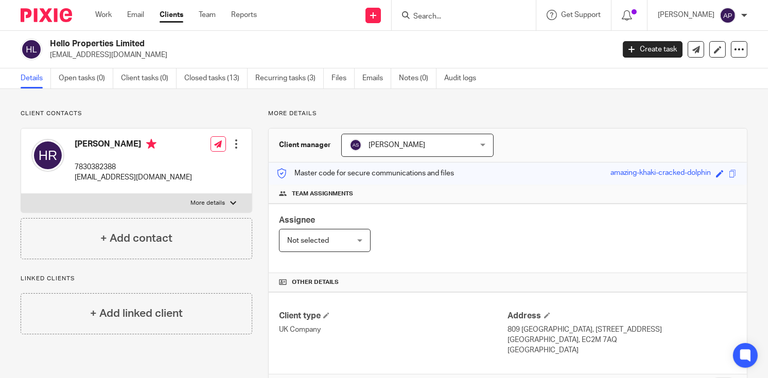
click at [85, 140] on h4 "[PERSON_NAME]" at bounding box center [133, 145] width 117 height 13
copy h4 "[PERSON_NAME]"
